Goal: Task Accomplishment & Management: Manage account settings

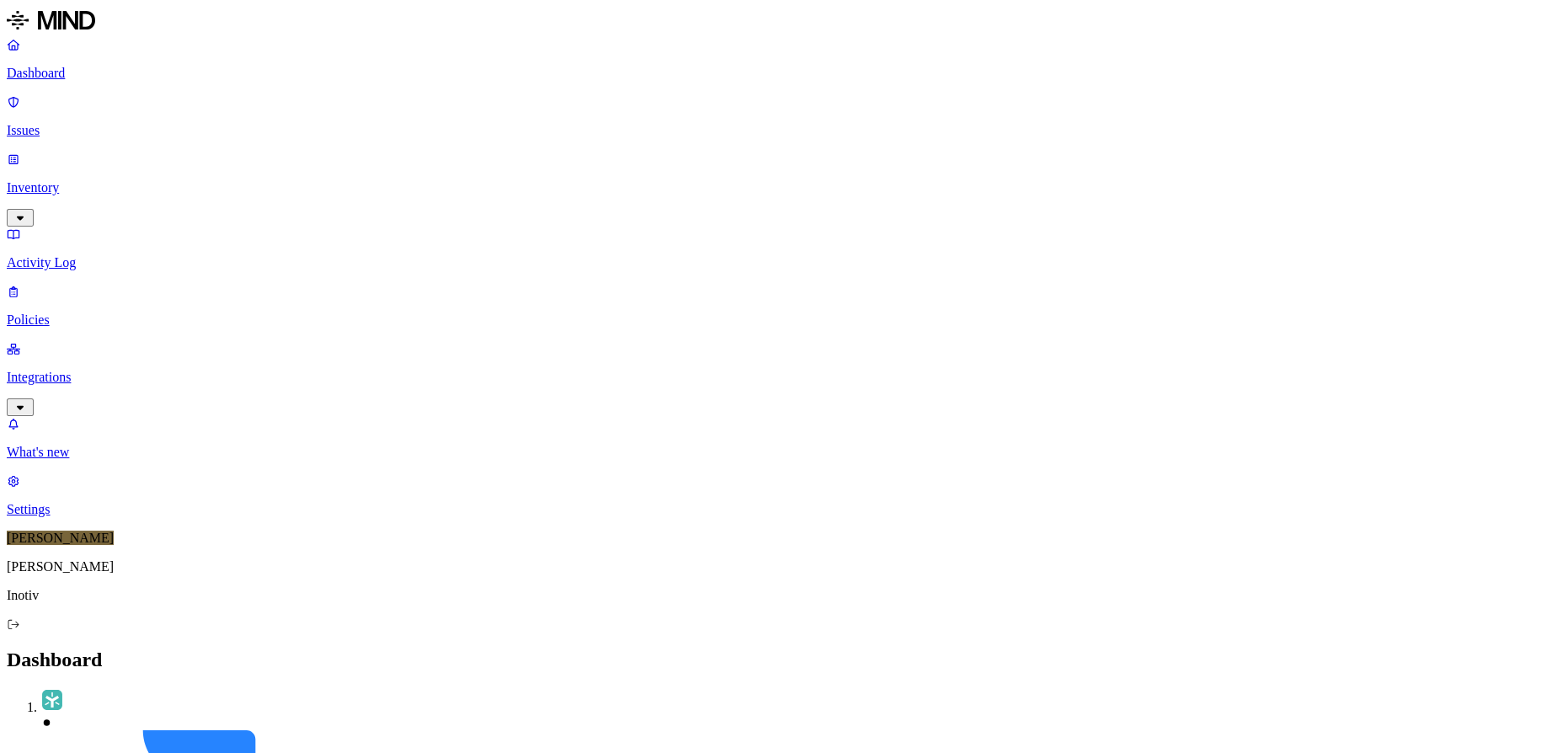
click at [86, 123] on p "Issues" at bounding box center [784, 130] width 1554 height 15
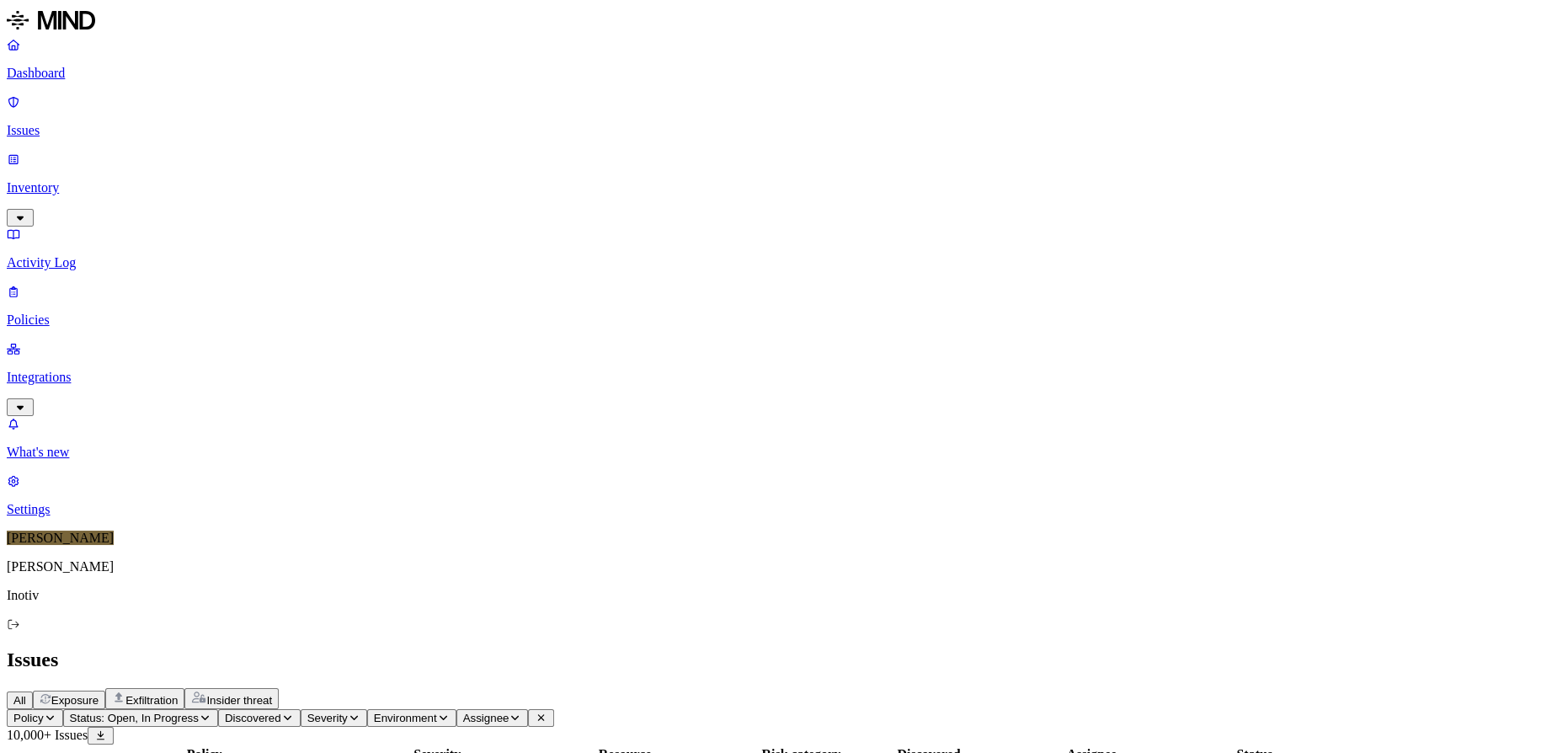
click at [509, 712] on span "Assignee" at bounding box center [486, 718] width 47 height 13
type input "[PERSON_NAME].[PERSON_NAME]"
click at [762, 192] on div "[PERSON_NAME][EMAIL_ADDRESS][PERSON_NAME][DOMAIN_NAME]" at bounding box center [779, 191] width 162 height 61
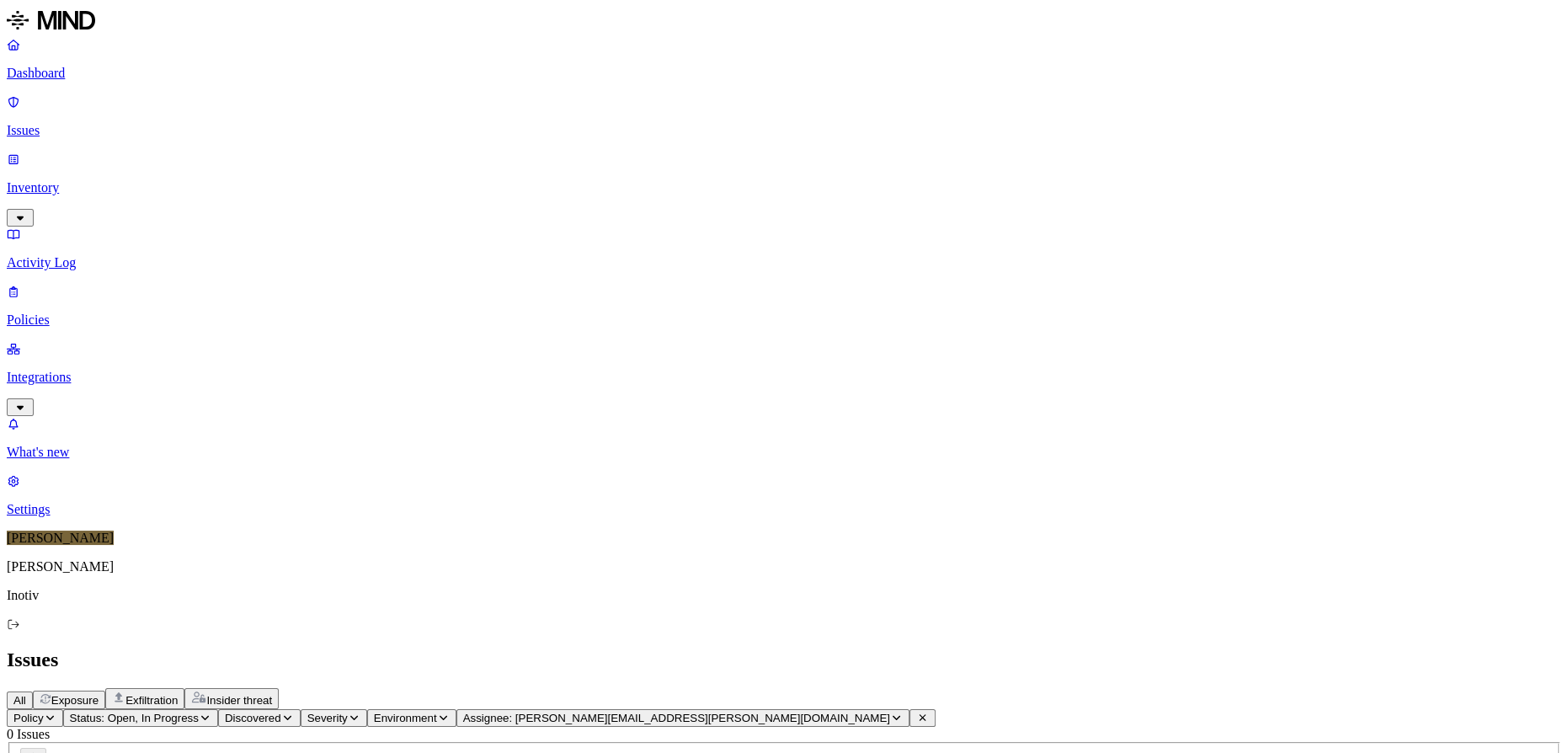
click at [117, 256] on p "Activity Log" at bounding box center [784, 263] width 1554 height 15
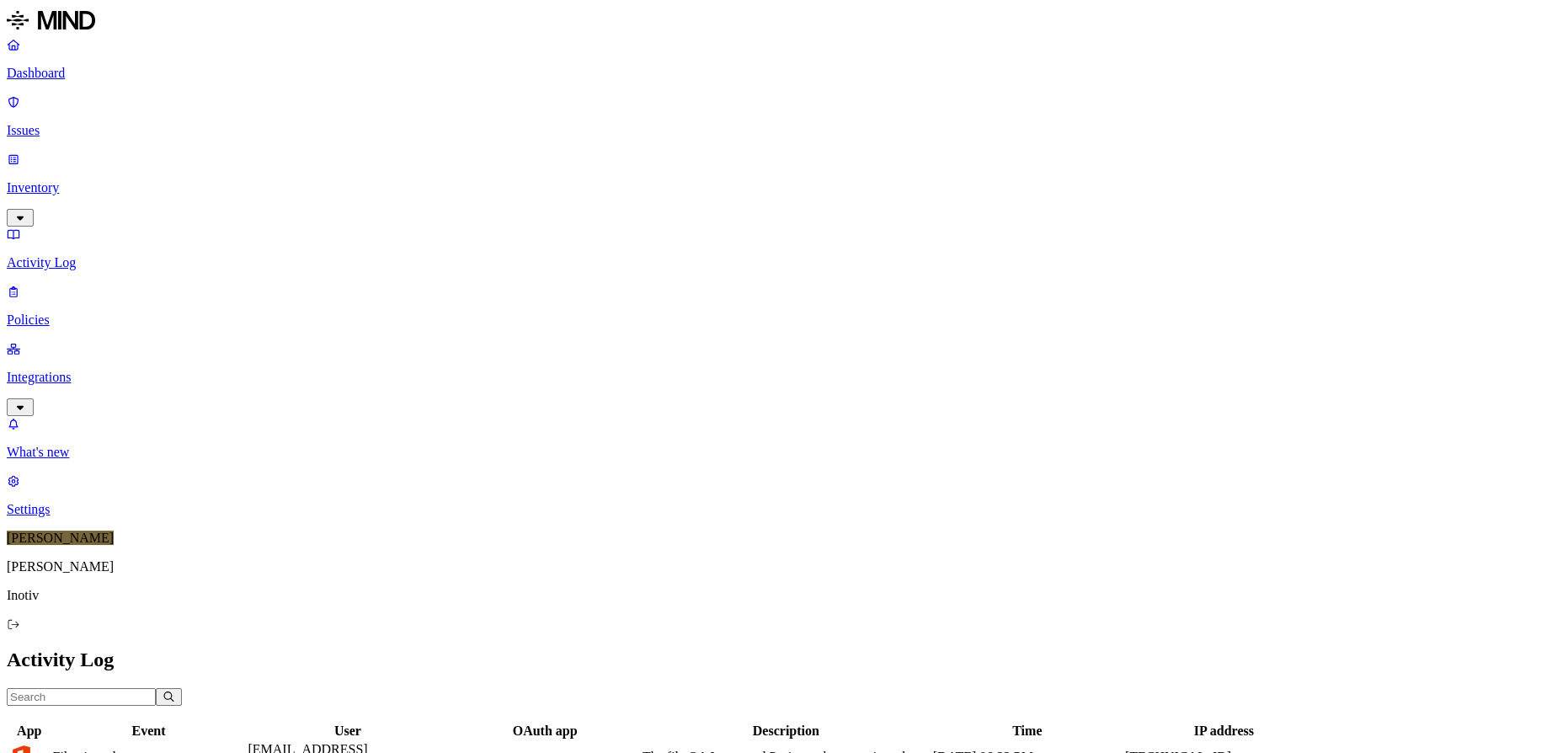
click at [156, 688] on input "text" at bounding box center [82, 697] width 149 height 18
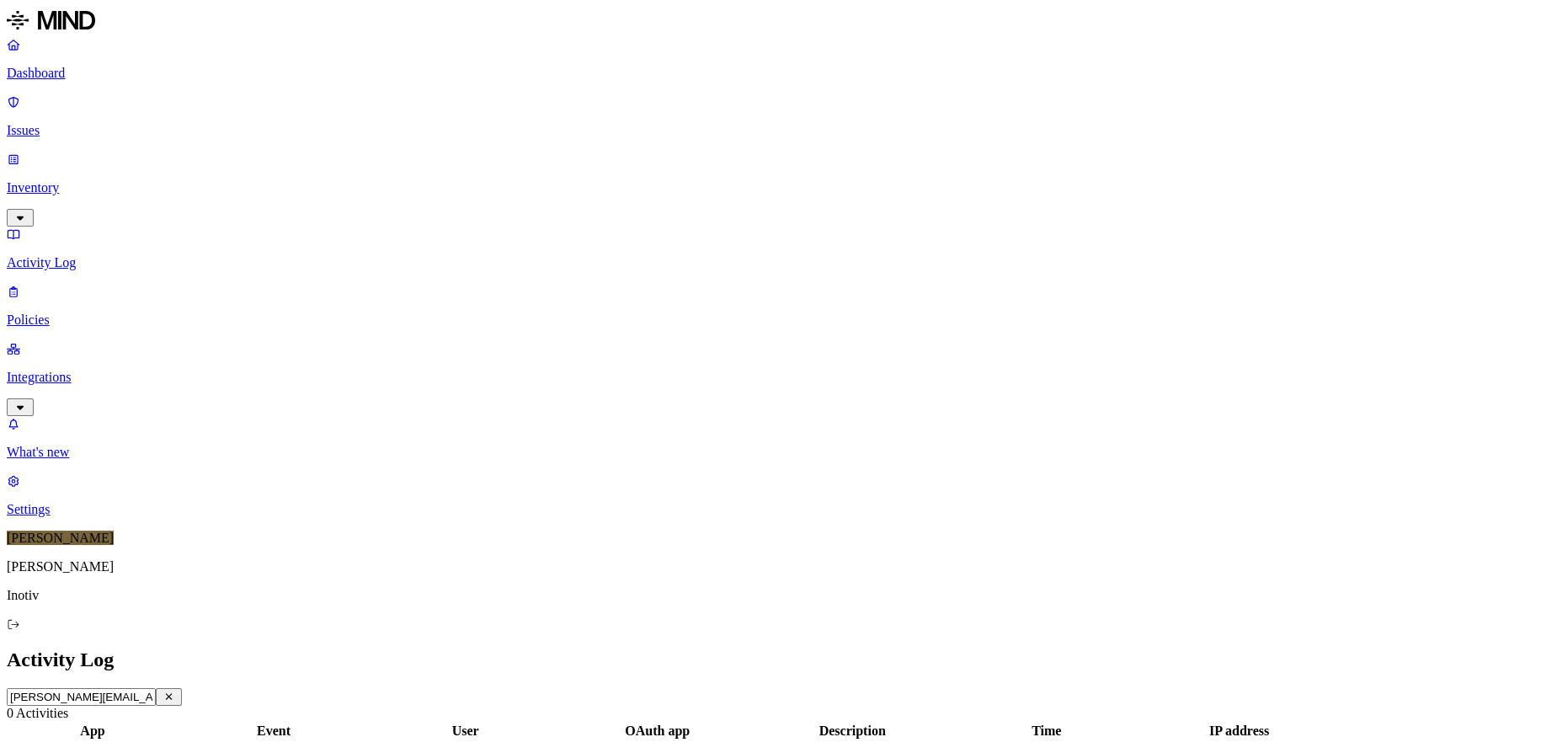
scroll to position [0, 4]
type input "[PERSON_NAME][EMAIL_ADDRESS][PERSON_NAME][DOMAIN_NAME]"
click at [108, 312] on p "Policies" at bounding box center [784, 319] width 1554 height 15
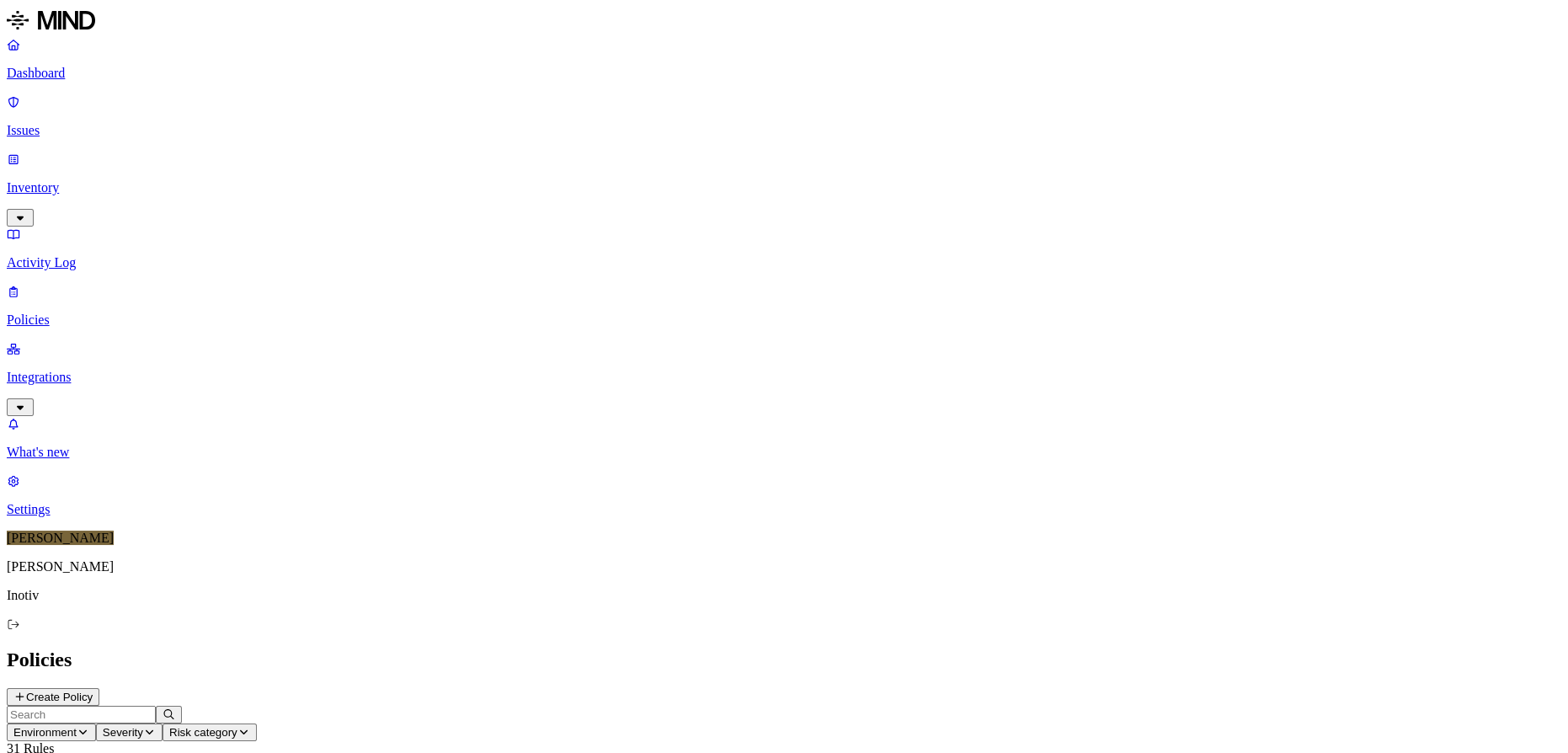
click at [94, 370] on p "Integrations" at bounding box center [784, 377] width 1554 height 15
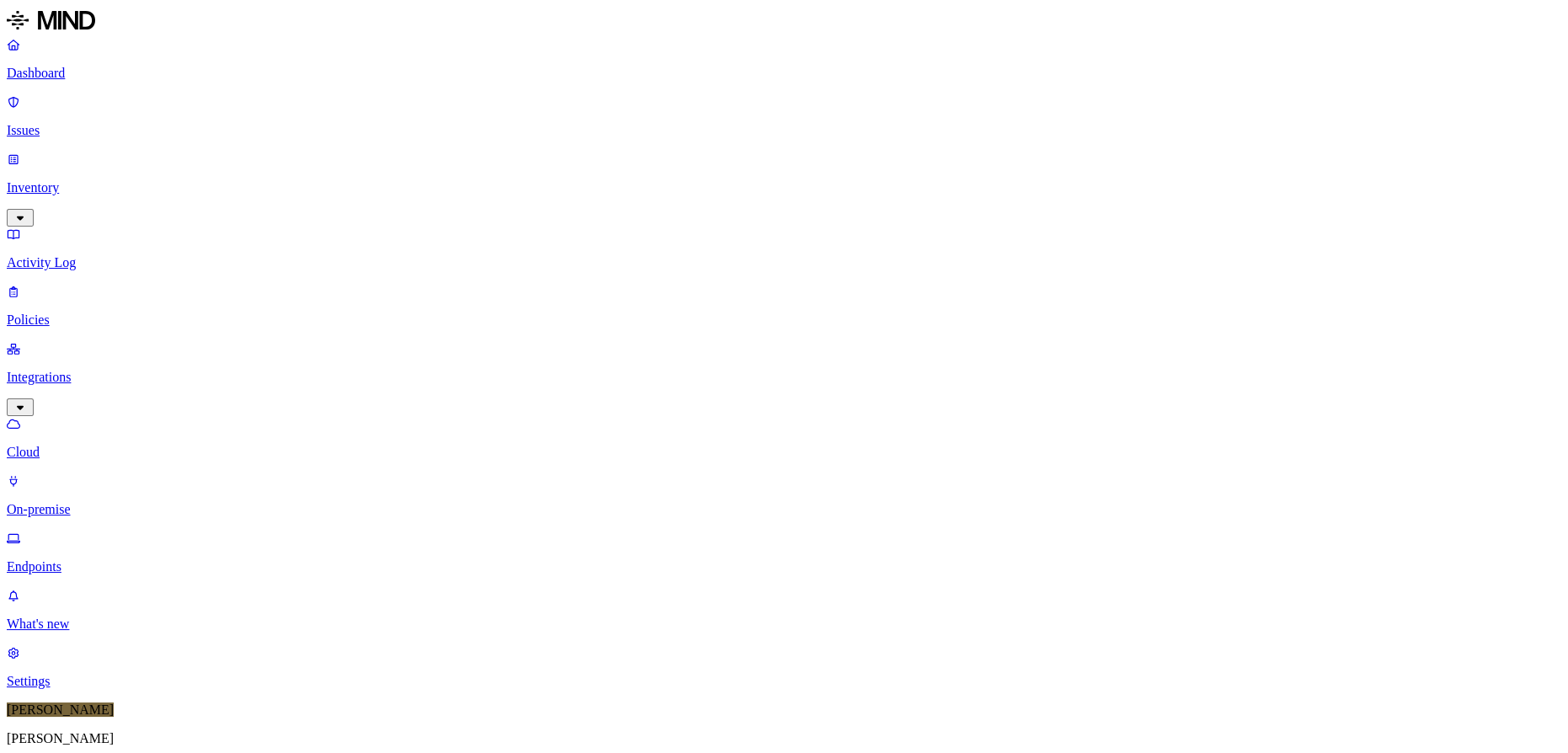
click at [98, 180] on p "Inventory" at bounding box center [784, 187] width 1554 height 15
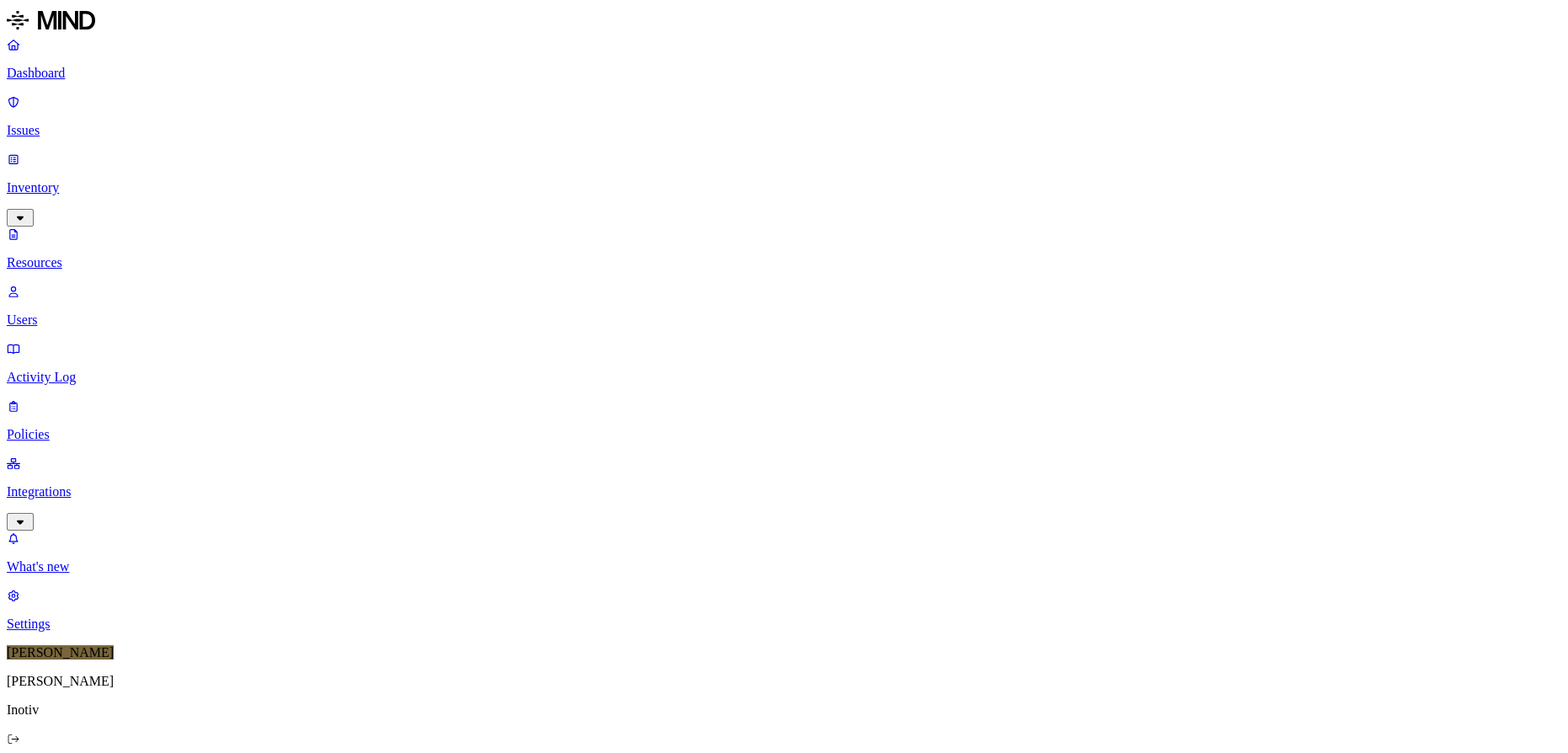
click at [96, 312] on p "Users" at bounding box center [784, 319] width 1554 height 15
type input "a"
type input "S"
type input "[PERSON_NAME]."
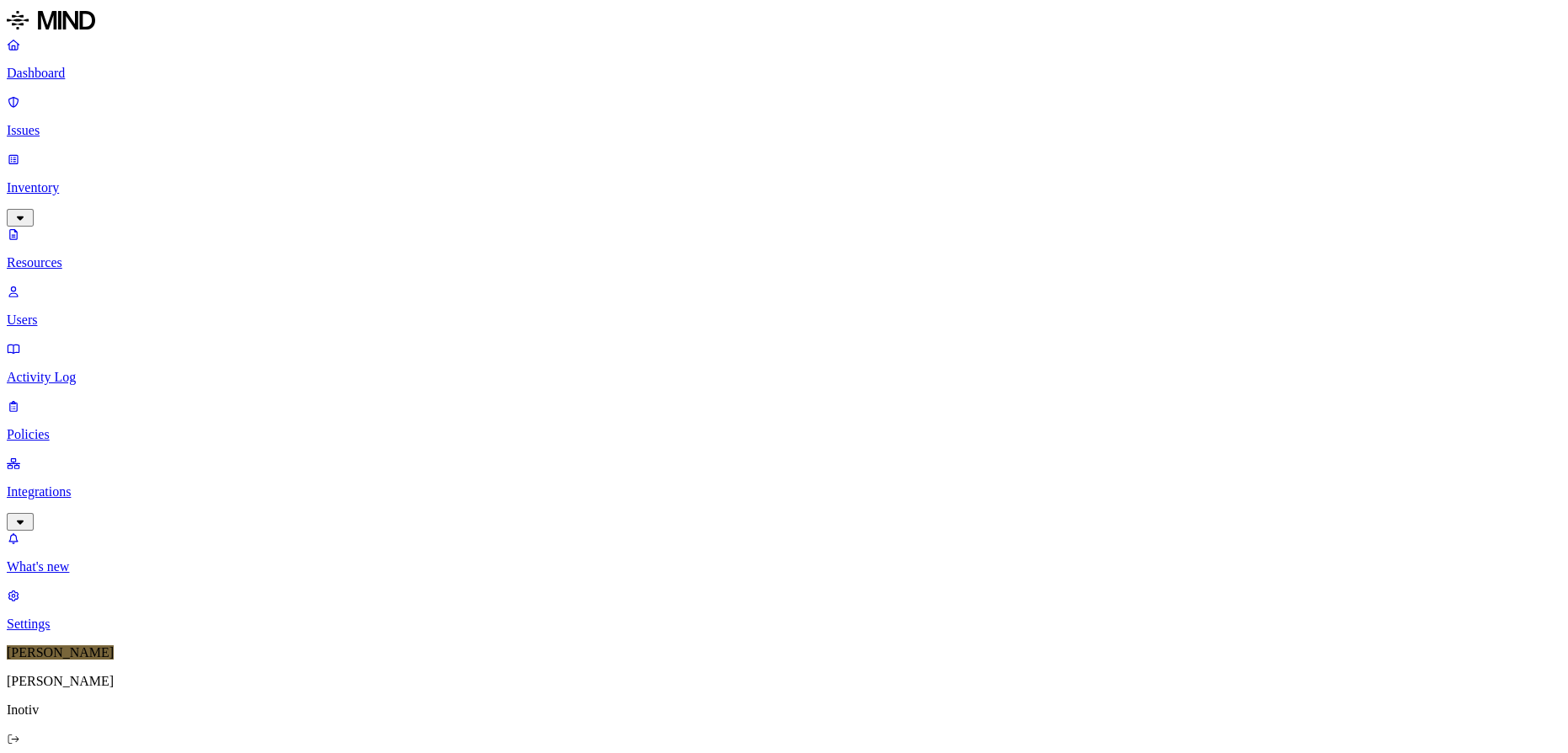
drag, startPoint x: 1285, startPoint y: 310, endPoint x: 1349, endPoint y: 309, distance: 64.0
drag, startPoint x: 1348, startPoint y: 308, endPoint x: 1406, endPoint y: 313, distance: 58.2
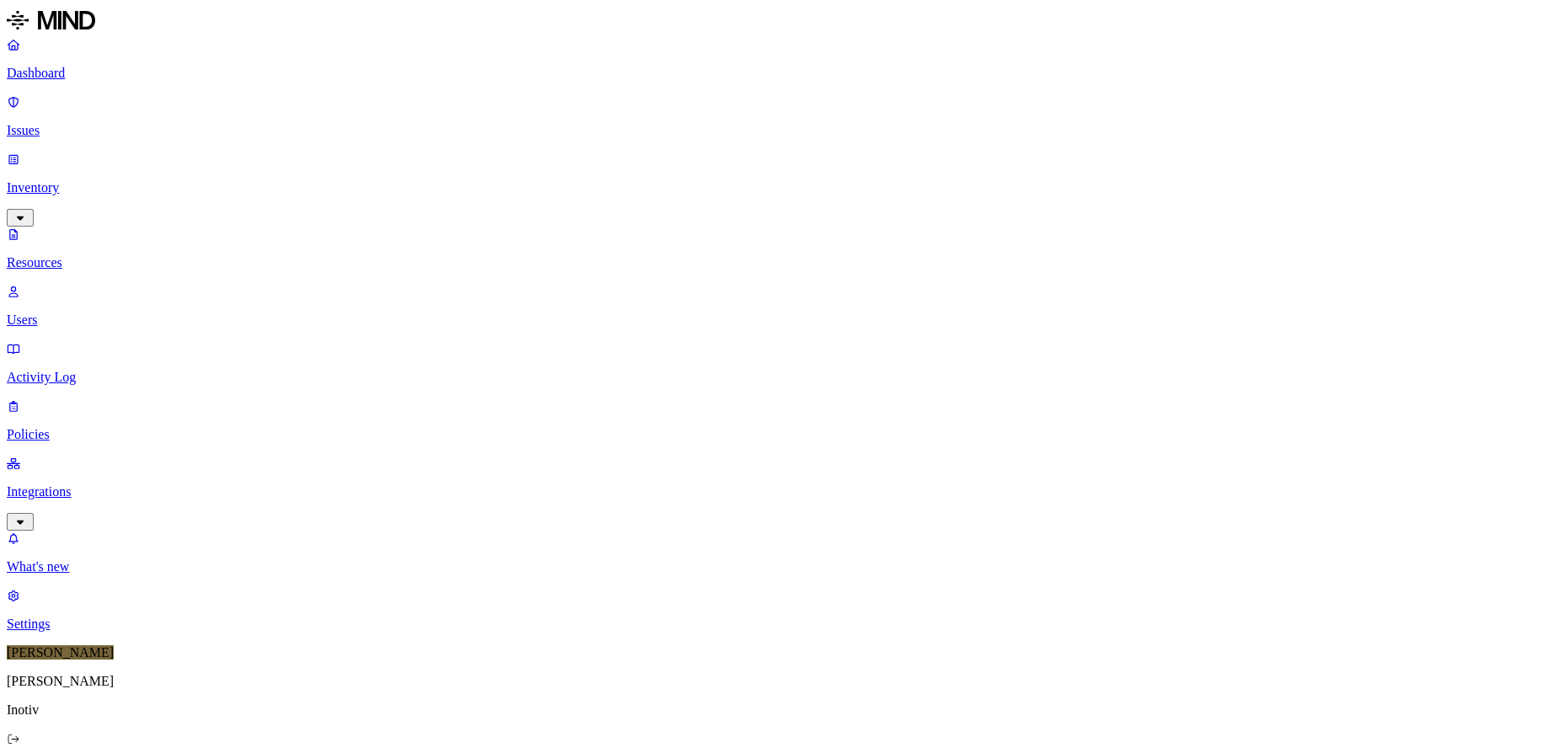
drag, startPoint x: 1405, startPoint y: 310, endPoint x: 1446, endPoint y: 312, distance: 41.0
